Goal: Download file/media

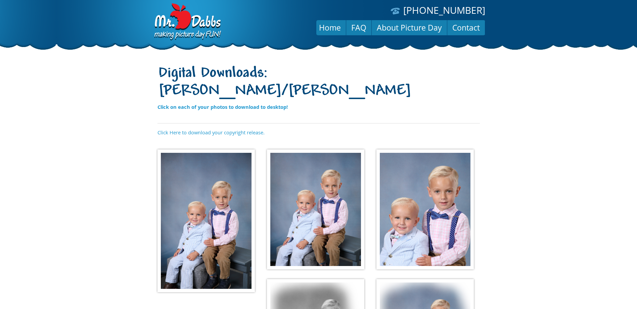
drag, startPoint x: 242, startPoint y: 158, endPoint x: 226, endPoint y: 177, distance: 24.3
click at [227, 177] on img at bounding box center [205, 220] width 97 height 143
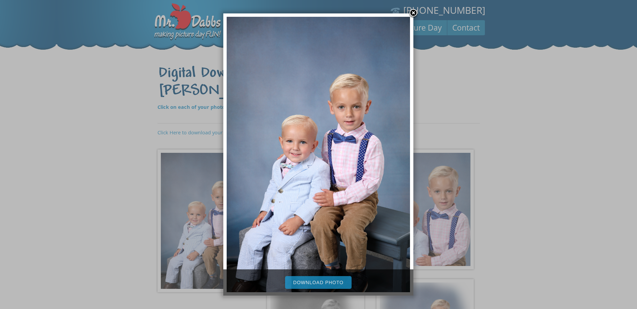
click at [316, 283] on link "Download Photo" at bounding box center [318, 282] width 66 height 13
click at [415, 15] on link at bounding box center [413, 13] width 10 height 10
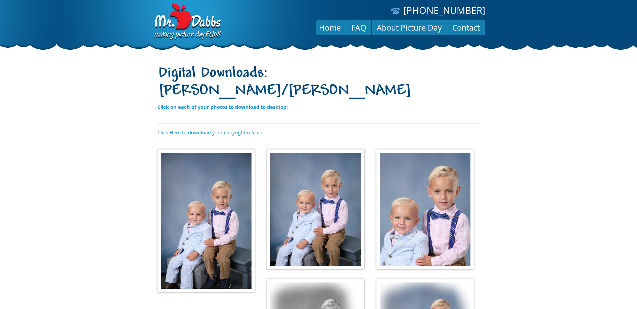
click at [331, 207] on img at bounding box center [315, 209] width 97 height 120
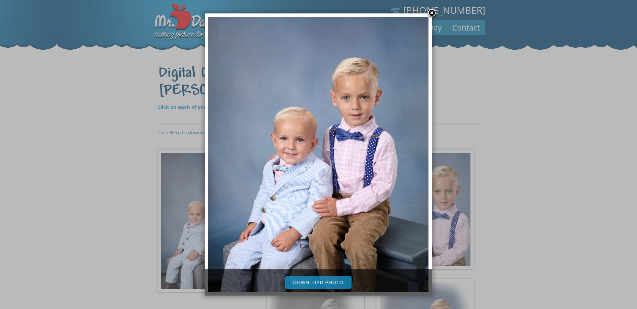
click at [302, 288] on link "Download Photo" at bounding box center [318, 282] width 66 height 13
click at [296, 282] on link "Download Photo" at bounding box center [318, 282] width 66 height 13
click at [460, 183] on div at bounding box center [318, 234] width 637 height 469
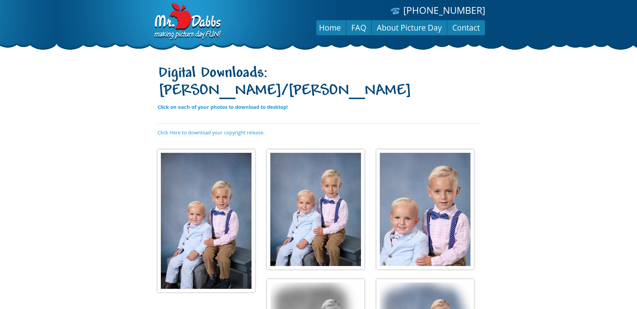
click at [431, 219] on img at bounding box center [424, 209] width 97 height 120
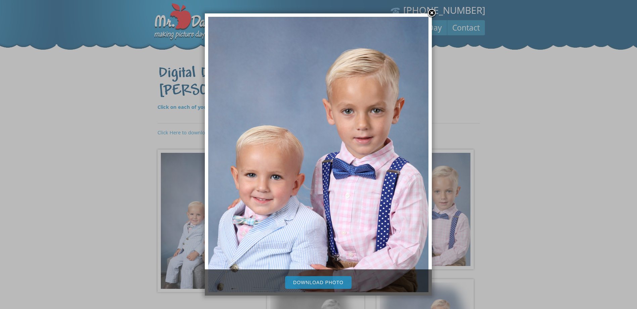
click at [343, 285] on link "Download Photo" at bounding box center [318, 282] width 66 height 13
click at [485, 151] on div at bounding box center [318, 234] width 637 height 469
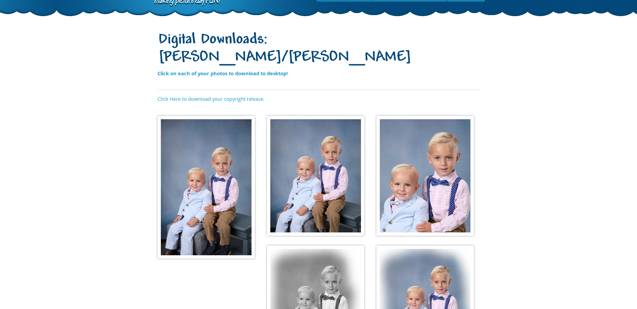
click at [346, 270] on img at bounding box center [315, 305] width 97 height 120
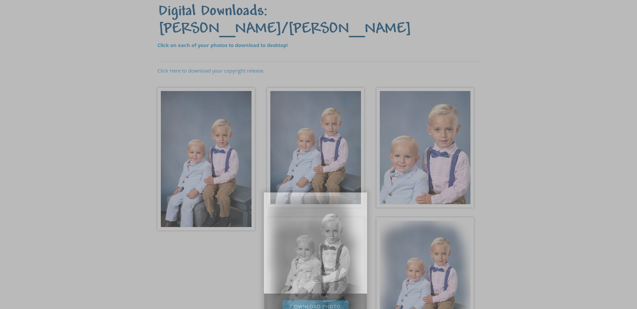
scroll to position [101, 0]
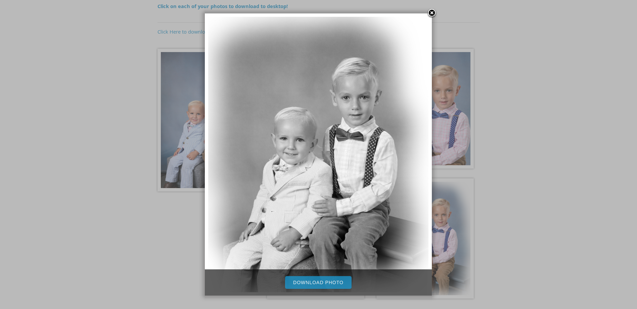
click at [344, 279] on link "Download Photo" at bounding box center [318, 282] width 66 height 13
click at [522, 193] on div at bounding box center [318, 133] width 637 height 469
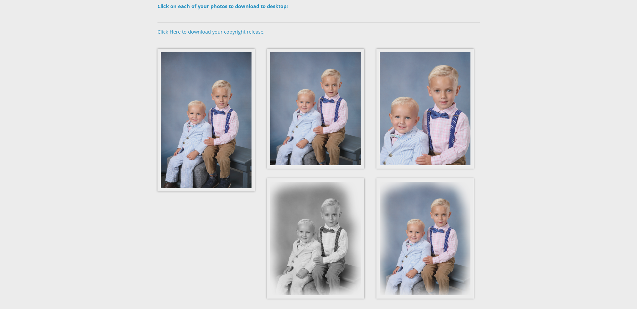
click at [422, 208] on img at bounding box center [424, 238] width 97 height 120
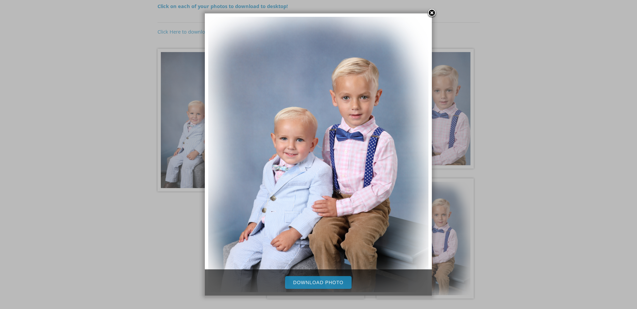
click at [343, 278] on link "Download Photo" at bounding box center [318, 282] width 66 height 13
click at [433, 10] on link at bounding box center [432, 13] width 10 height 10
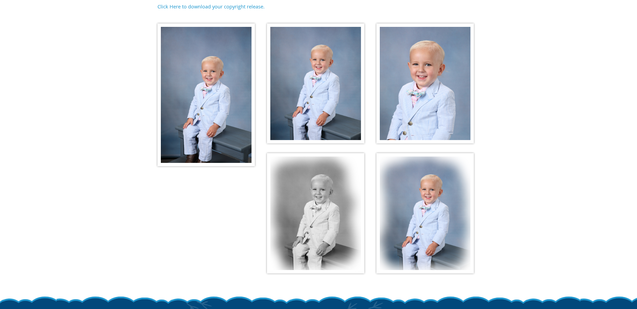
scroll to position [67, 0]
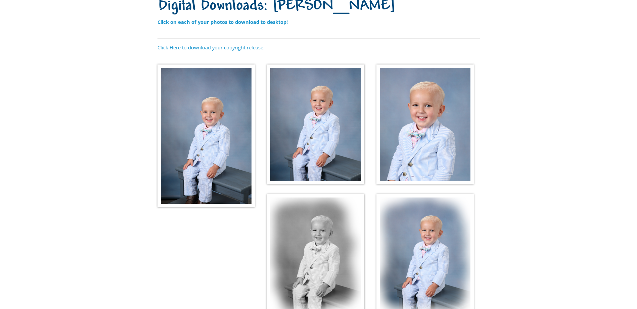
click at [215, 149] on img at bounding box center [205, 135] width 97 height 143
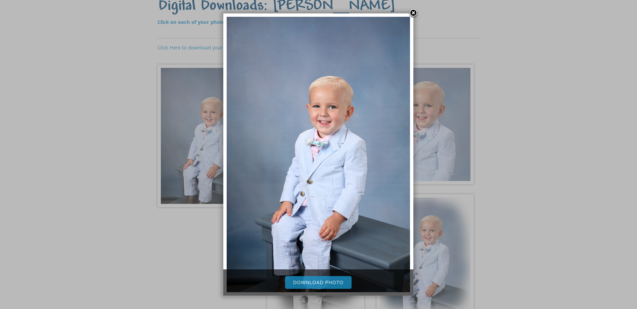
click at [305, 280] on link "Download Photo" at bounding box center [318, 282] width 66 height 13
click at [414, 12] on link at bounding box center [413, 13] width 10 height 10
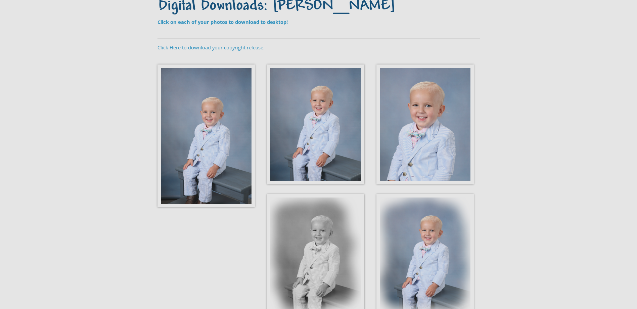
click at [334, 97] on img at bounding box center [315, 124] width 97 height 120
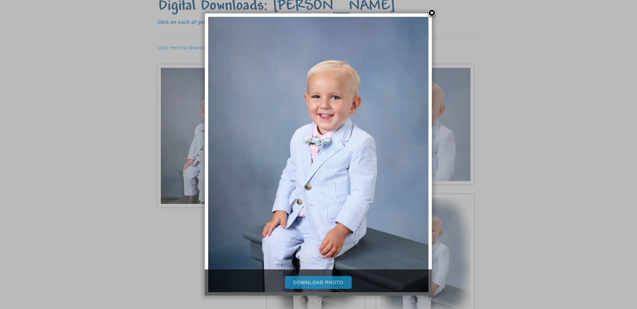
click at [329, 283] on link "Download Photo" at bounding box center [318, 282] width 66 height 13
click at [435, 94] on div at bounding box center [435, 154] width 7 height 282
click at [430, 12] on link at bounding box center [432, 13] width 10 height 10
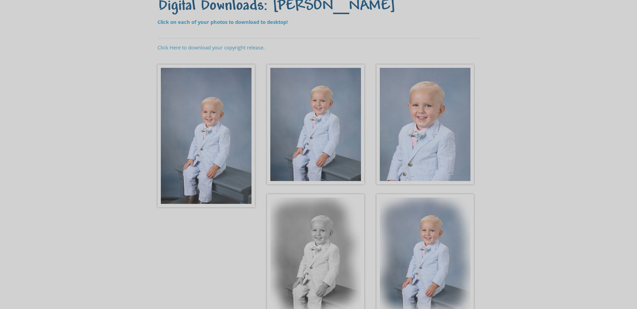
click at [446, 74] on body "[PHONE_NUMBER] Menu Home FAQ About Picture Day Contact Digital Downloads: [PERS…" at bounding box center [318, 87] width 637 height 309
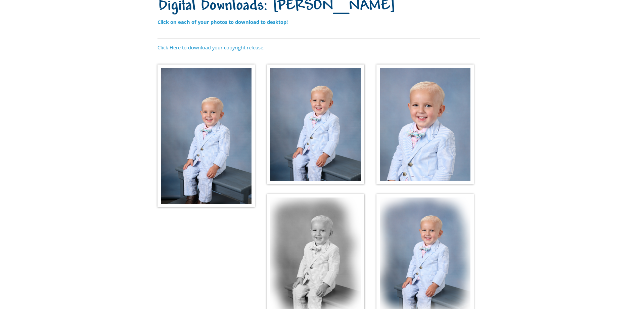
click at [412, 105] on img at bounding box center [424, 124] width 97 height 120
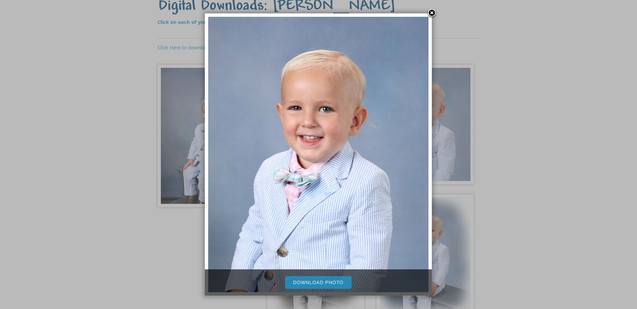
click at [318, 275] on div "Download Photo" at bounding box center [318, 282] width 227 height 26
click at [319, 283] on link "Download Photo" at bounding box center [318, 282] width 66 height 13
click at [512, 246] on div at bounding box center [318, 167] width 637 height 469
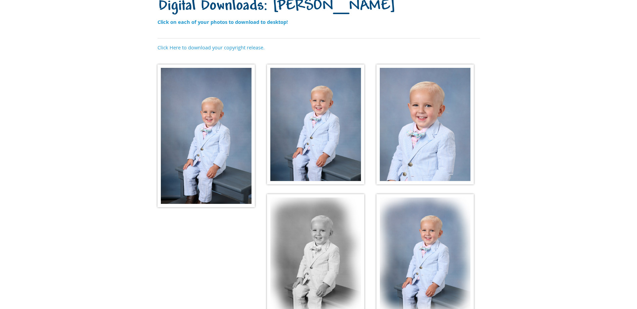
click at [338, 266] on img at bounding box center [315, 254] width 97 height 120
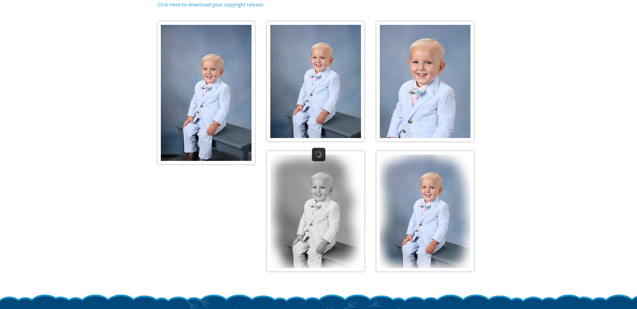
scroll to position [160, 0]
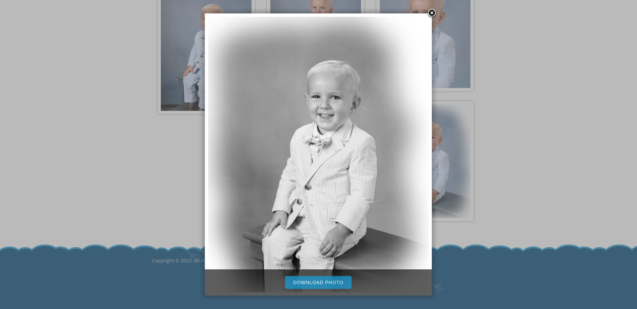
click at [343, 284] on link "Download Photo" at bounding box center [318, 282] width 66 height 13
click at [439, 160] on div at bounding box center [318, 74] width 637 height 469
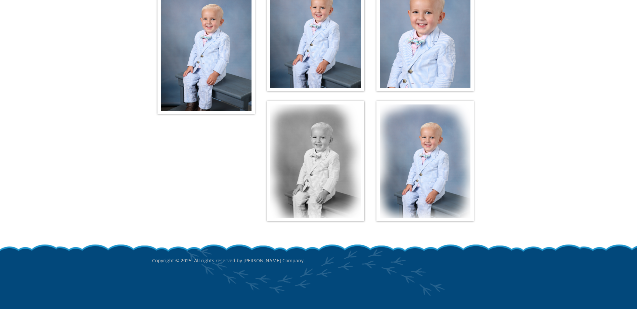
click at [439, 160] on img at bounding box center [424, 161] width 97 height 120
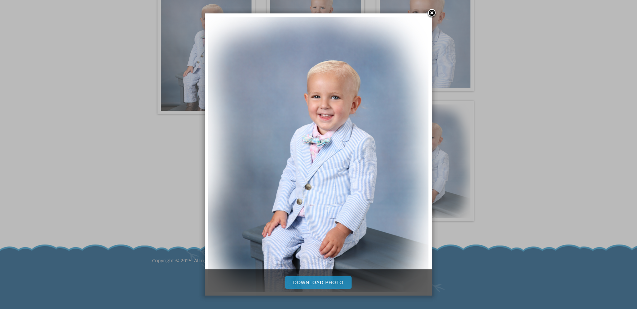
click at [330, 280] on link "Download Photo" at bounding box center [318, 282] width 66 height 13
click at [560, 235] on div at bounding box center [318, 74] width 637 height 469
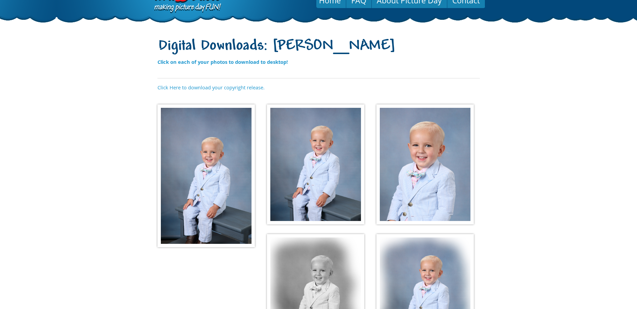
scroll to position [0, 0]
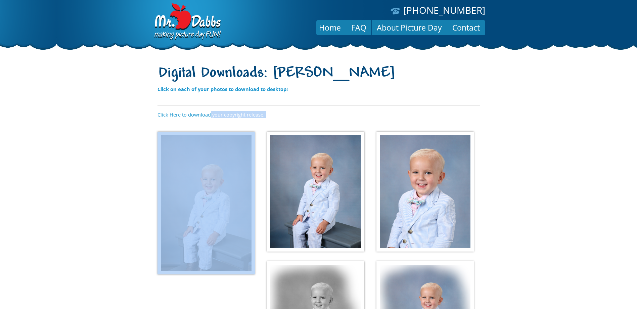
click at [209, 118] on div "Digital Downloads: Copeland Marshall Click on each of your photos to download t…" at bounding box center [318, 224] width 322 height 325
click at [209, 115] on link "Click Here to download your copyright release." at bounding box center [210, 114] width 107 height 7
